Goal: Task Accomplishment & Management: Use online tool/utility

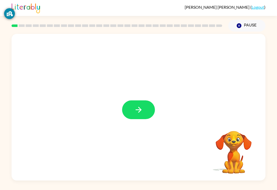
click at [10, 29] on div "Information on this screen can be visible to the school to help keep you secure…" at bounding box center [9, 30] width 11 height 52
click at [141, 114] on icon "button" at bounding box center [138, 109] width 9 height 9
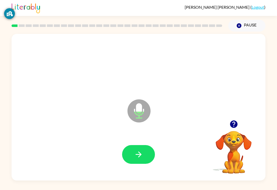
click at [236, 124] on icon "button" at bounding box center [233, 123] width 7 height 7
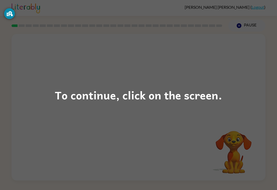
click at [12, 26] on div "Information on this screen can be visible to the school to help keep you secure…" at bounding box center [9, 30] width 11 height 52
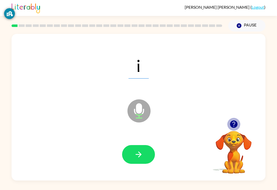
click at [236, 123] on icon "button" at bounding box center [233, 123] width 7 height 7
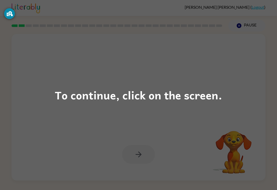
click at [16, 30] on div "To continue, click on the screen." at bounding box center [138, 95] width 277 height 190
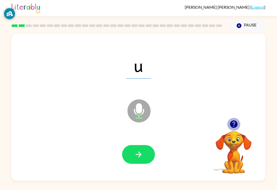
click at [236, 131] on button "button" at bounding box center [234, 124] width 13 height 13
click at [233, 123] on icon "button" at bounding box center [234, 124] width 9 height 9
click at [233, 123] on video "Your browser must support playing .mp4 files to use Literably. Please try using…" at bounding box center [233, 148] width 51 height 51
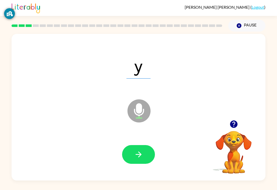
click at [238, 119] on div at bounding box center [233, 124] width 51 height 13
click at [240, 118] on div "y Microphone The Microphone is here when it is your turn to talk" at bounding box center [139, 107] width 254 height 147
click at [240, 122] on button "button" at bounding box center [234, 124] width 13 height 13
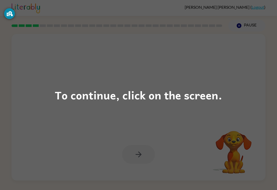
click at [255, 151] on div "To continue, click on the screen." at bounding box center [138, 95] width 277 height 190
click at [13, 23] on div "Information on this screen can be visible to the school to help keep you secure…" at bounding box center [9, 30] width 11 height 52
click at [47, 28] on div "To continue, click on the screen." at bounding box center [138, 95] width 277 height 190
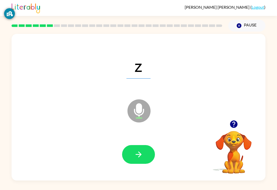
click at [0, 107] on div "z Microphone The Microphone is here when it is your turn to talk Your browser m…" at bounding box center [138, 106] width 277 height 149
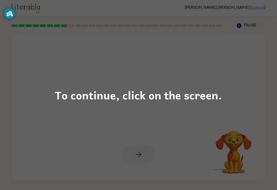
click at [61, 27] on div "To continue, click on the screen." at bounding box center [138, 95] width 277 height 190
click at [72, 29] on div "To continue, click on the screen." at bounding box center [138, 95] width 277 height 190
click at [75, 30] on div "To continue, click on the screen." at bounding box center [138, 95] width 277 height 190
click at [90, 26] on div "To continue, click on the screen." at bounding box center [138, 95] width 277 height 190
click at [86, 31] on div "To continue, click on the screen." at bounding box center [138, 95] width 277 height 190
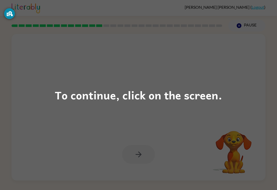
click at [99, 28] on div "To continue, click on the screen." at bounding box center [138, 95] width 277 height 190
click at [104, 34] on div "To continue, click on the screen." at bounding box center [138, 95] width 277 height 190
click at [104, 34] on div at bounding box center [116, 26] width 217 height 18
click at [109, 30] on div "To continue, click on the screen." at bounding box center [138, 95] width 277 height 190
click at [120, 27] on div "To continue, click on the screen." at bounding box center [138, 95] width 277 height 190
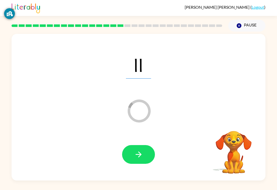
click at [137, 152] on icon "button" at bounding box center [138, 154] width 9 height 9
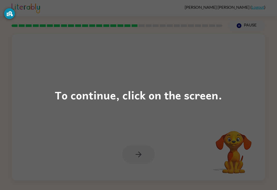
click at [132, 28] on div "To continue, click on the screen." at bounding box center [138, 95] width 277 height 190
click at [141, 27] on div "To continue, click on the screen." at bounding box center [138, 95] width 277 height 190
click at [149, 31] on div "To continue, click on the screen." at bounding box center [138, 95] width 277 height 190
click at [158, 38] on div "To continue, click on the screen." at bounding box center [138, 95] width 277 height 190
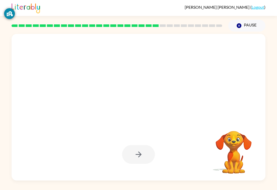
click at [156, 27] on div at bounding box center [116, 26] width 217 height 18
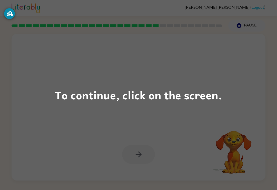
click at [161, 29] on div "To continue, click on the screen." at bounding box center [138, 95] width 277 height 190
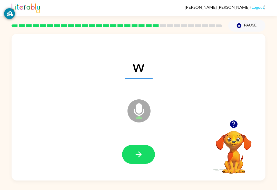
click at [129, 157] on button "button" at bounding box center [138, 154] width 33 height 19
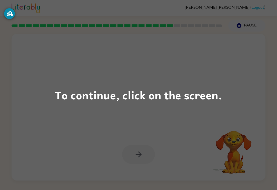
click at [178, 32] on div "To continue, click on the screen." at bounding box center [138, 95] width 277 height 190
click at [178, 27] on div "To continue, click on the screen." at bounding box center [138, 95] width 277 height 190
click at [188, 40] on div "To continue, click on the screen." at bounding box center [138, 95] width 277 height 190
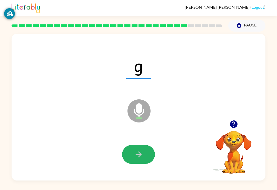
click at [141, 152] on icon "button" at bounding box center [138, 154] width 9 height 9
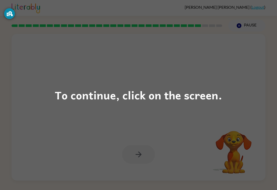
click at [208, 26] on div "To continue, click on the screen." at bounding box center [138, 95] width 277 height 190
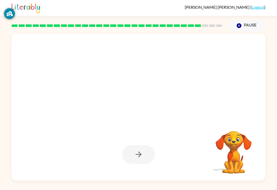
click at [196, 26] on rect at bounding box center [198, 25] width 6 height 3
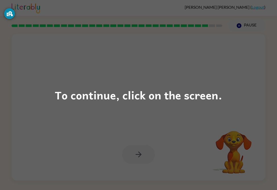
click at [203, 21] on div "To continue, click on the screen." at bounding box center [138, 95] width 277 height 190
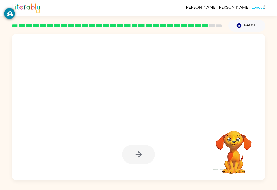
click at [203, 21] on div at bounding box center [116, 26] width 217 height 18
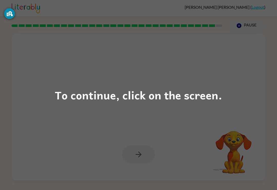
click at [223, 46] on div "To continue, click on the screen." at bounding box center [138, 95] width 277 height 190
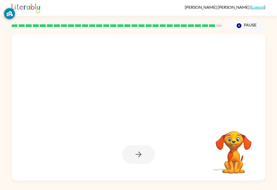
click at [212, 25] on rect at bounding box center [212, 25] width 6 height 3
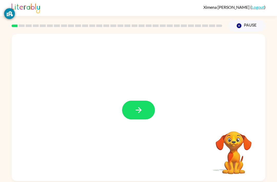
click at [139, 107] on icon "button" at bounding box center [138, 109] width 9 height 9
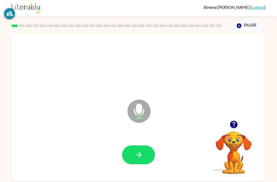
click at [144, 160] on button "button" at bounding box center [138, 154] width 33 height 19
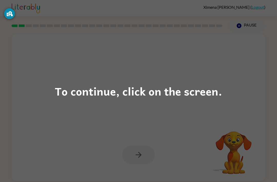
click at [259, 69] on div "To continue, click on the screen." at bounding box center [138, 91] width 277 height 182
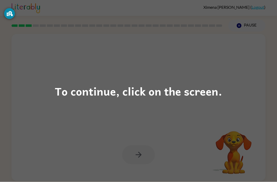
click at [207, 90] on div "To continue, click on the screen." at bounding box center [139, 90] width 168 height 17
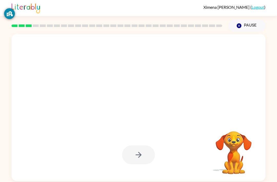
scroll to position [16, 0]
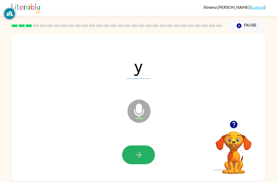
click at [139, 150] on icon "button" at bounding box center [138, 154] width 9 height 9
click at [137, 150] on icon "button" at bounding box center [138, 154] width 9 height 9
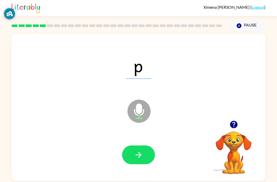
click at [141, 145] on button "button" at bounding box center [138, 154] width 33 height 19
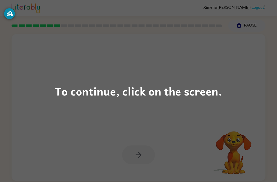
click at [189, 98] on div "To continue, click on the screen." at bounding box center [139, 90] width 168 height 17
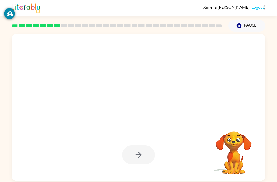
click at [190, 71] on div at bounding box center [139, 107] width 254 height 147
click at [210, 64] on div at bounding box center [139, 65] width 244 height 42
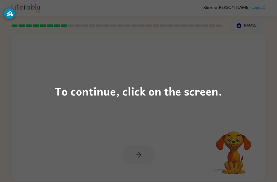
click at [197, 111] on div "To continue, click on the screen." at bounding box center [138, 91] width 277 height 182
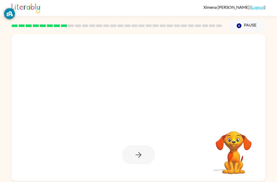
click at [210, 90] on div at bounding box center [126, 98] width 219 height 18
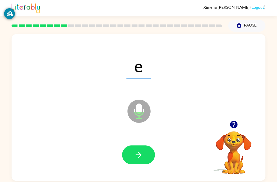
click at [143, 145] on button "button" at bounding box center [138, 154] width 33 height 19
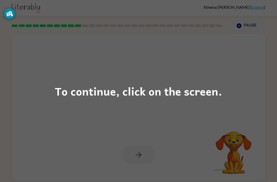
click at [247, 70] on div "To continue, click on the screen." at bounding box center [138, 91] width 277 height 182
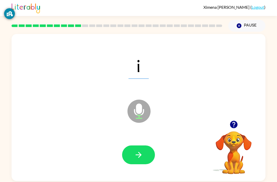
click at [139, 150] on icon "button" at bounding box center [138, 154] width 9 height 9
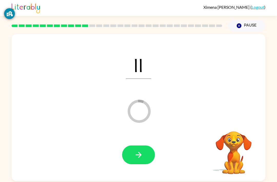
click at [142, 150] on icon "button" at bounding box center [138, 154] width 9 height 9
click at [139, 145] on button "button" at bounding box center [138, 154] width 33 height 19
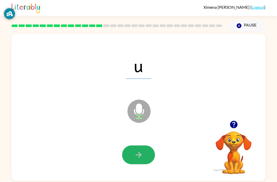
click at [145, 145] on button "button" at bounding box center [138, 154] width 33 height 19
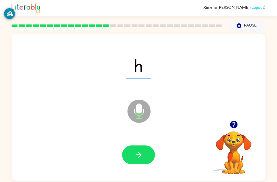
click at [147, 145] on button "button" at bounding box center [138, 154] width 33 height 19
click at [144, 145] on button "button" at bounding box center [138, 154] width 33 height 19
click at [138, 150] on icon "button" at bounding box center [138, 154] width 9 height 9
click at [154, 145] on button "button" at bounding box center [138, 154] width 33 height 19
click at [147, 145] on button "button" at bounding box center [138, 154] width 33 height 19
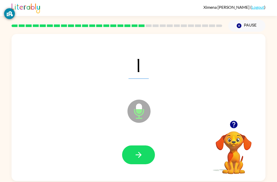
click at [138, 150] on icon "button" at bounding box center [138, 154] width 9 height 9
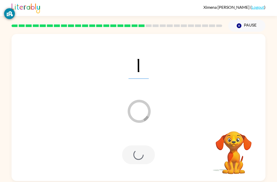
click at [143, 145] on div at bounding box center [138, 154] width 33 height 19
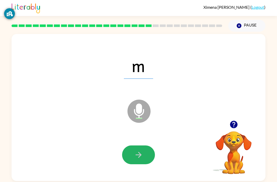
click at [142, 150] on icon "button" at bounding box center [138, 154] width 9 height 9
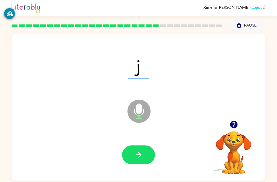
click at [140, 151] on div at bounding box center [139, 155] width 244 height 42
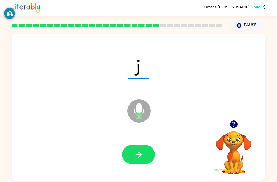
scroll to position [15, 0]
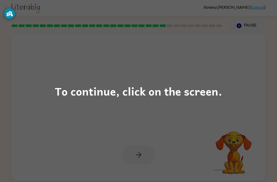
click at [228, 120] on div "To continue, click on the screen." at bounding box center [138, 91] width 277 height 182
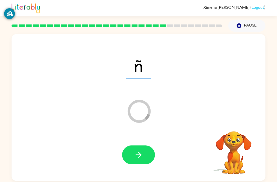
scroll to position [16, 0]
click at [150, 145] on button "button" at bounding box center [138, 154] width 33 height 19
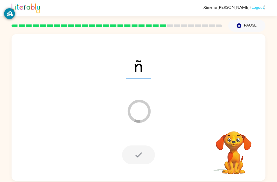
click at [144, 145] on div at bounding box center [138, 154] width 33 height 19
click at [155, 145] on div at bounding box center [139, 155] width 244 height 42
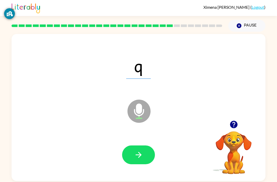
click at [138, 150] on icon "button" at bounding box center [138, 154] width 9 height 9
click at [142, 150] on icon "button" at bounding box center [138, 154] width 9 height 9
click at [148, 145] on button "button" at bounding box center [138, 154] width 33 height 19
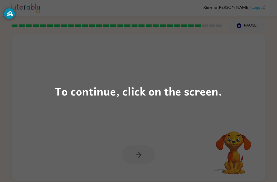
click at [99, 88] on div "To continue, click on the screen." at bounding box center [139, 90] width 168 height 17
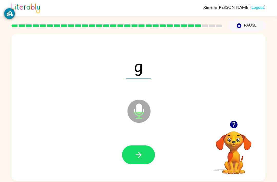
click at [145, 145] on button "button" at bounding box center [138, 154] width 33 height 19
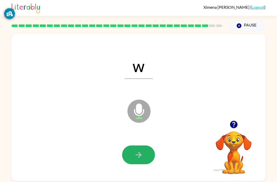
click at [148, 145] on button "button" at bounding box center [138, 154] width 33 height 19
click at [146, 145] on button "button" at bounding box center [138, 154] width 33 height 19
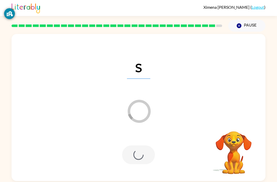
click at [148, 145] on div at bounding box center [138, 154] width 33 height 19
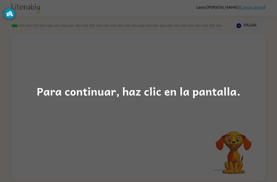
click at [73, 122] on div "Para continuar, haz clic en la pantalla." at bounding box center [138, 91] width 277 height 182
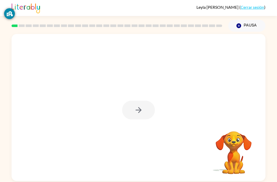
click at [139, 115] on div at bounding box center [138, 109] width 33 height 19
click at [146, 103] on div at bounding box center [138, 109] width 33 height 19
click at [150, 107] on div "Tu navegador debe admitir la reproducción de archivos .mp4 para usar Literably.…" at bounding box center [139, 107] width 254 height 147
click at [241, 150] on video "Tu navegador debe admitir la reproducción de archivos .mp4 para usar Literably.…" at bounding box center [233, 148] width 51 height 51
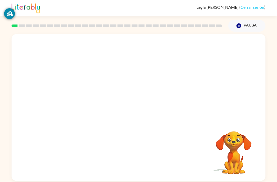
click at [235, 157] on video "Tu navegador debe admitir la reproducción de archivos .mp4 para usar Literably.…" at bounding box center [233, 148] width 51 height 51
click at [138, 108] on icon "button" at bounding box center [138, 109] width 9 height 9
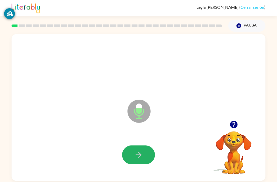
click at [145, 152] on button "button" at bounding box center [138, 154] width 33 height 19
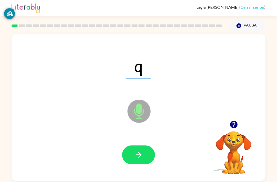
click at [142, 159] on icon "button" at bounding box center [138, 154] width 9 height 9
click at [136, 68] on span "s" at bounding box center [138, 65] width 23 height 27
click at [142, 112] on icon "Micrófono El micrófono está aquí para cuando sea tu turno de hablar" at bounding box center [164, 117] width 77 height 39
click at [141, 109] on icon "Micrófono El micrófono está aquí para cuando sea tu turno de hablar" at bounding box center [164, 117] width 77 height 39
click at [235, 153] on video "Tu navegador debe admitir la reproducción de archivos .mp4 para usar Literably.…" at bounding box center [233, 148] width 51 height 51
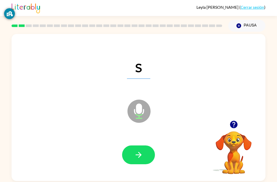
click at [240, 166] on video "Tu navegador debe admitir la reproducción de archivos .mp4 para usar Literably.…" at bounding box center [233, 148] width 51 height 51
click at [145, 154] on button "button" at bounding box center [138, 154] width 33 height 19
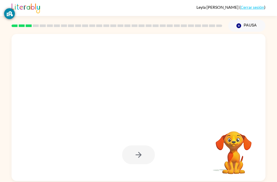
click at [140, 148] on div at bounding box center [138, 154] width 33 height 19
click at [146, 155] on div at bounding box center [138, 154] width 33 height 19
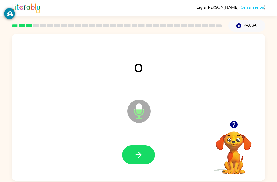
click at [141, 110] on icon "Micrófono El micrófono está aquí para cuando sea tu turno de hablar" at bounding box center [164, 117] width 77 height 39
click at [143, 157] on button "button" at bounding box center [138, 154] width 33 height 19
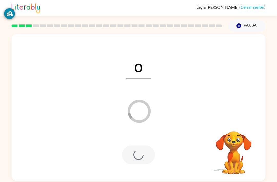
click at [143, 151] on div at bounding box center [138, 154] width 33 height 19
click at [142, 151] on div at bounding box center [138, 154] width 33 height 19
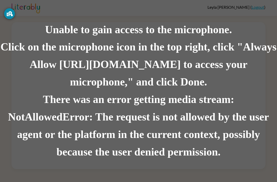
click at [9, 9] on div "GoGuardian Privacy Information" at bounding box center [9, 13] width 11 height 11
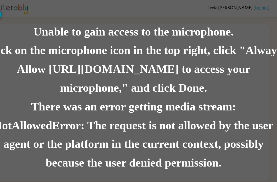
click at [0, 107] on div "There was an error getting media stream: NotAllowedError: The request is not al…" at bounding box center [138, 126] width 277 height 70
click at [214, 91] on div "There was an error getting media stream: NotAllowedError: The request is not al…" at bounding box center [138, 126] width 277 height 70
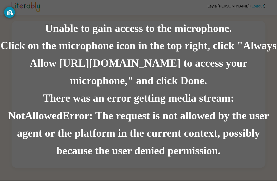
scroll to position [16, 0]
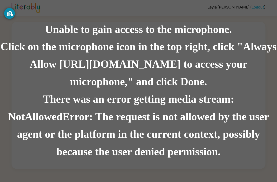
click at [237, 1] on div "Unable to gain access to the microphone. Click on the microphone icon in the to…" at bounding box center [138, 91] width 277 height 182
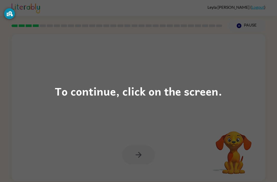
click at [231, 61] on div "To continue, click on the screen." at bounding box center [138, 91] width 277 height 182
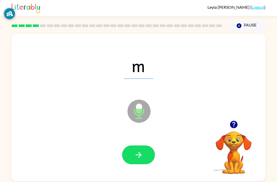
click at [233, 129] on icon "button" at bounding box center [234, 124] width 9 height 9
click at [232, 129] on video "Your browser must support playing .mp4 files to use Literably. Please try using…" at bounding box center [233, 148] width 51 height 51
click at [147, 155] on button "button" at bounding box center [138, 154] width 33 height 19
click at [130, 11] on div "Leyla Guzman Jose ( Logout )" at bounding box center [139, 8] width 254 height 16
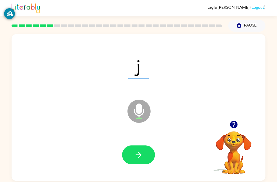
click at [146, 149] on button "button" at bounding box center [138, 154] width 33 height 19
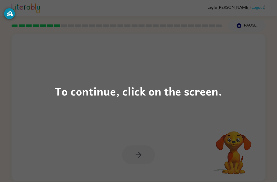
click at [128, 80] on div "To continue, click on the screen." at bounding box center [138, 91] width 277 height 182
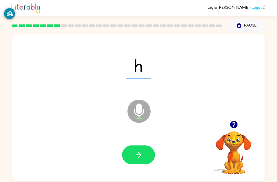
click at [142, 114] on icon "Microphone The Microphone is here when it is your turn to talk" at bounding box center [164, 117] width 77 height 39
click at [142, 113] on icon at bounding box center [139, 110] width 23 height 23
click at [243, 26] on button "Pause Pause" at bounding box center [247, 26] width 37 height 12
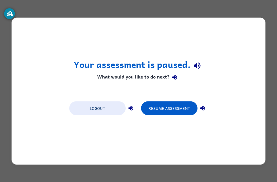
click at [175, 103] on button "Resume Assessment" at bounding box center [169, 108] width 57 height 14
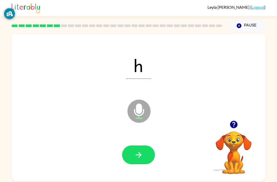
click at [140, 157] on icon "button" at bounding box center [139, 155] width 6 height 6
click at [137, 156] on icon "button" at bounding box center [138, 154] width 9 height 9
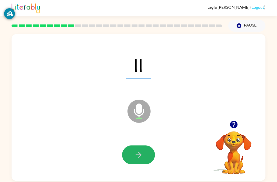
click at [142, 147] on button "button" at bounding box center [138, 154] width 33 height 19
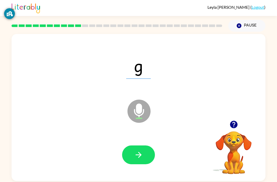
click at [142, 155] on icon "button" at bounding box center [138, 154] width 9 height 9
click at [141, 155] on div at bounding box center [138, 154] width 33 height 19
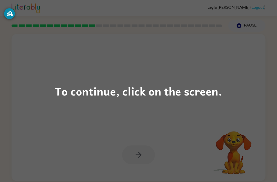
click at [178, 89] on div "To continue, click on the screen." at bounding box center [139, 90] width 168 height 17
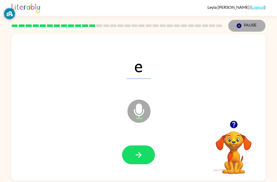
click at [251, 24] on button "Pause Pause" at bounding box center [247, 26] width 37 height 12
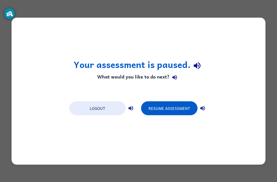
click at [166, 115] on button "Resume Assessment" at bounding box center [169, 108] width 57 height 14
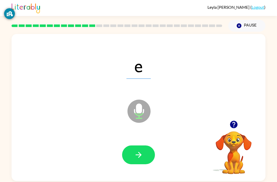
click at [144, 111] on icon "Microphone The Microphone is here when it is your turn to talk" at bounding box center [164, 117] width 77 height 39
click at [138, 116] on icon "Microphone The Microphone is here when it is your turn to talk" at bounding box center [164, 117] width 77 height 39
click at [144, 156] on button "button" at bounding box center [138, 154] width 33 height 19
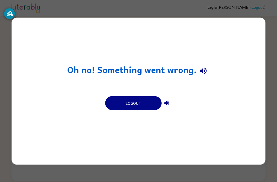
click at [134, 106] on button "Logout" at bounding box center [133, 103] width 57 height 14
click at [133, 101] on button "Logout" at bounding box center [133, 103] width 57 height 14
click at [135, 104] on button "Logout" at bounding box center [133, 103] width 57 height 14
click at [133, 102] on button "Logout" at bounding box center [133, 103] width 57 height 14
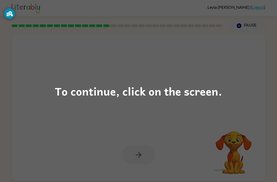
click at [142, 135] on div "To continue, click on the screen." at bounding box center [138, 91] width 277 height 182
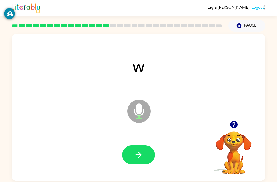
click at [32, 160] on div at bounding box center [139, 155] width 244 height 42
click at [137, 150] on button "button" at bounding box center [138, 154] width 33 height 19
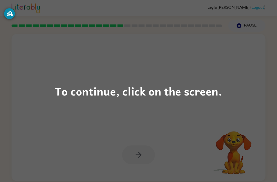
click at [124, 125] on div "To continue, click on the screen." at bounding box center [138, 91] width 277 height 182
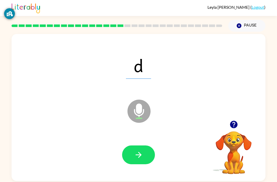
click at [142, 150] on button "button" at bounding box center [138, 154] width 33 height 19
click at [137, 162] on button "button" at bounding box center [138, 154] width 33 height 19
click at [145, 155] on button "button" at bounding box center [138, 154] width 33 height 19
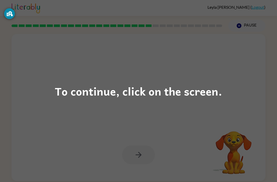
click at [237, 116] on div "To continue, click on the screen." at bounding box center [138, 91] width 277 height 182
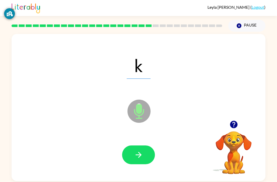
click at [144, 155] on button "button" at bounding box center [138, 154] width 33 height 19
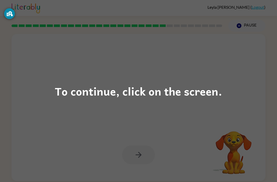
click at [240, 61] on div "To continue, click on the screen." at bounding box center [138, 91] width 277 height 182
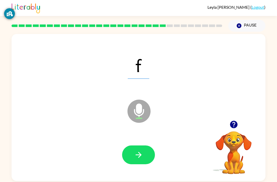
click at [140, 156] on icon "button" at bounding box center [139, 155] width 6 height 6
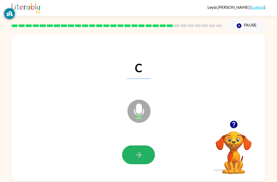
click at [135, 156] on icon "button" at bounding box center [138, 154] width 9 height 9
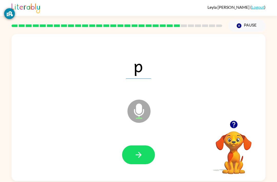
click at [144, 151] on button "button" at bounding box center [138, 154] width 33 height 19
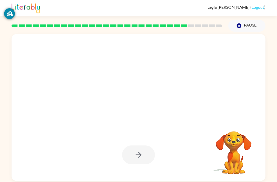
click at [130, 152] on div at bounding box center [138, 154] width 33 height 19
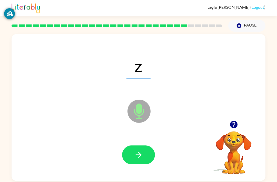
click at [137, 155] on icon "button" at bounding box center [138, 154] width 9 height 9
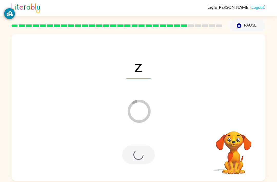
click at [141, 146] on div at bounding box center [138, 154] width 33 height 19
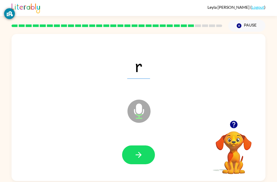
click at [142, 154] on icon "button" at bounding box center [138, 154] width 9 height 9
click at [138, 154] on icon "button" at bounding box center [138, 154] width 9 height 9
click at [138, 148] on button "button" at bounding box center [138, 154] width 33 height 19
click at [141, 150] on button "button" at bounding box center [138, 154] width 33 height 19
